Goal: Transaction & Acquisition: Purchase product/service

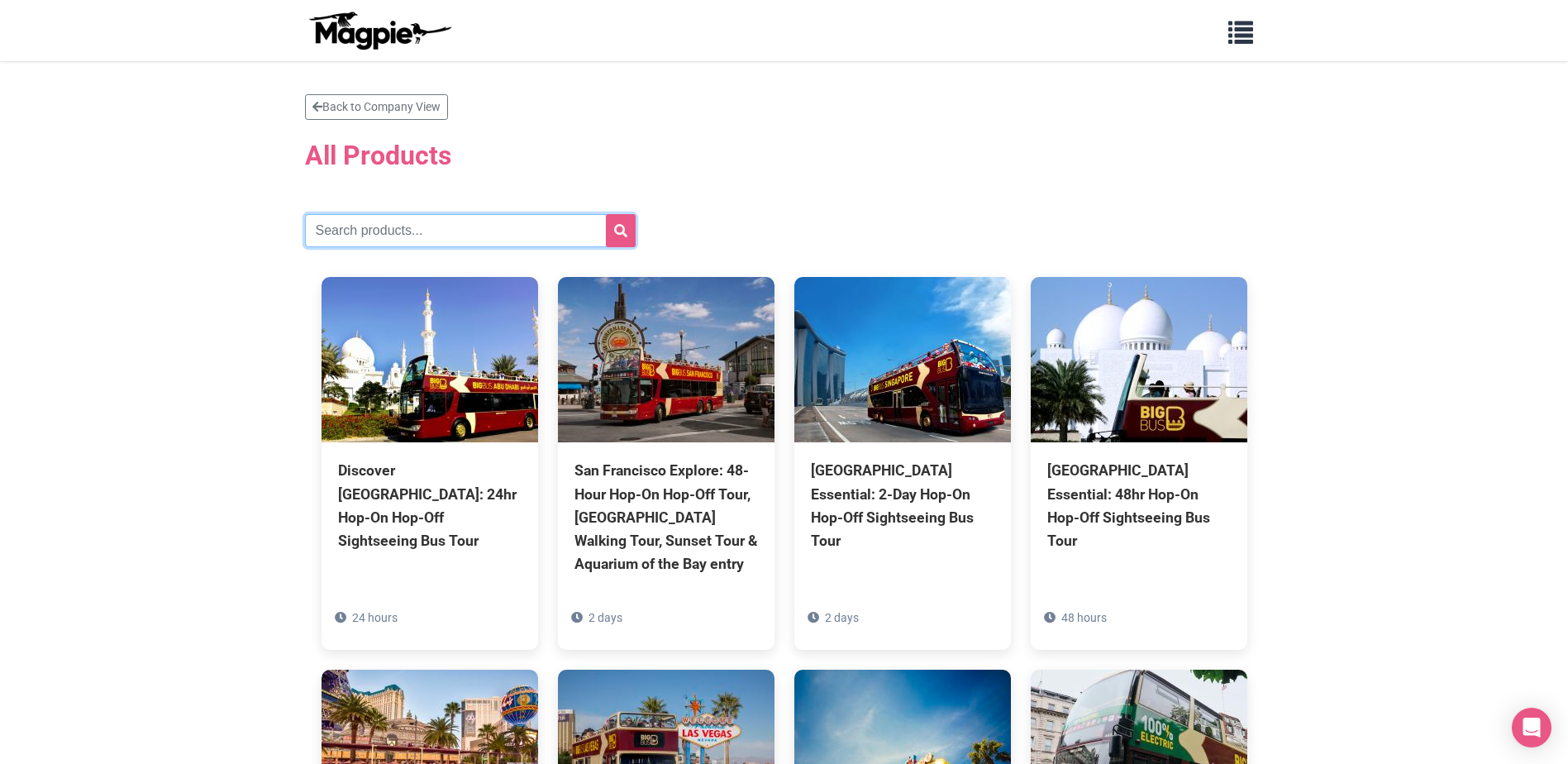
click at [433, 231] on input "text" at bounding box center [470, 230] width 331 height 33
type input "[GEOGRAPHIC_DATA]"
click at [606, 214] on button "submit" at bounding box center [621, 230] width 30 height 33
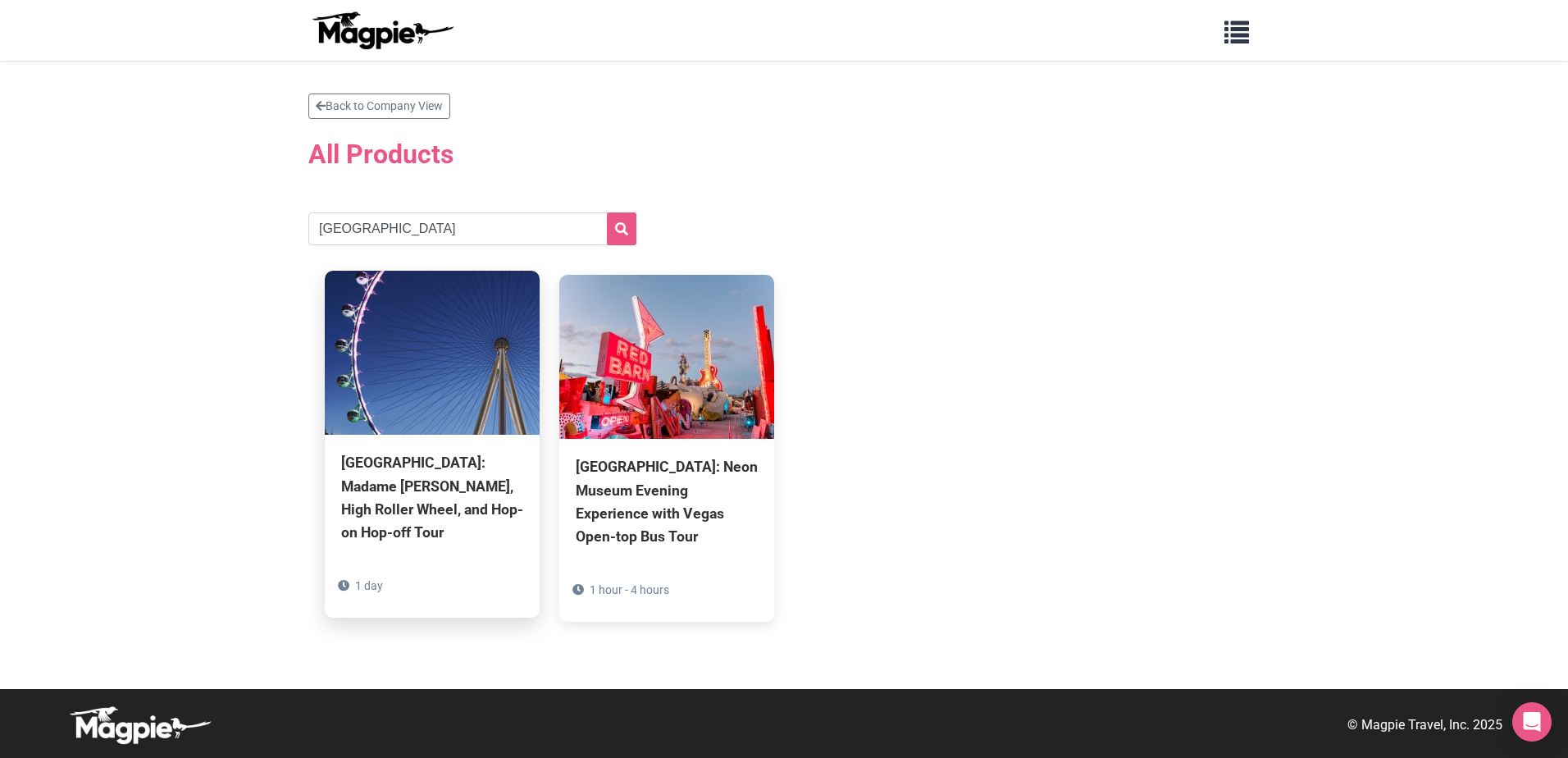
click at [427, 493] on div "[GEOGRAPHIC_DATA]: Madame [PERSON_NAME], High Roller Wheel, and Hop-on Hop-off …" at bounding box center [431, 497] width 182 height 92
